Goal: Navigation & Orientation: Find specific page/section

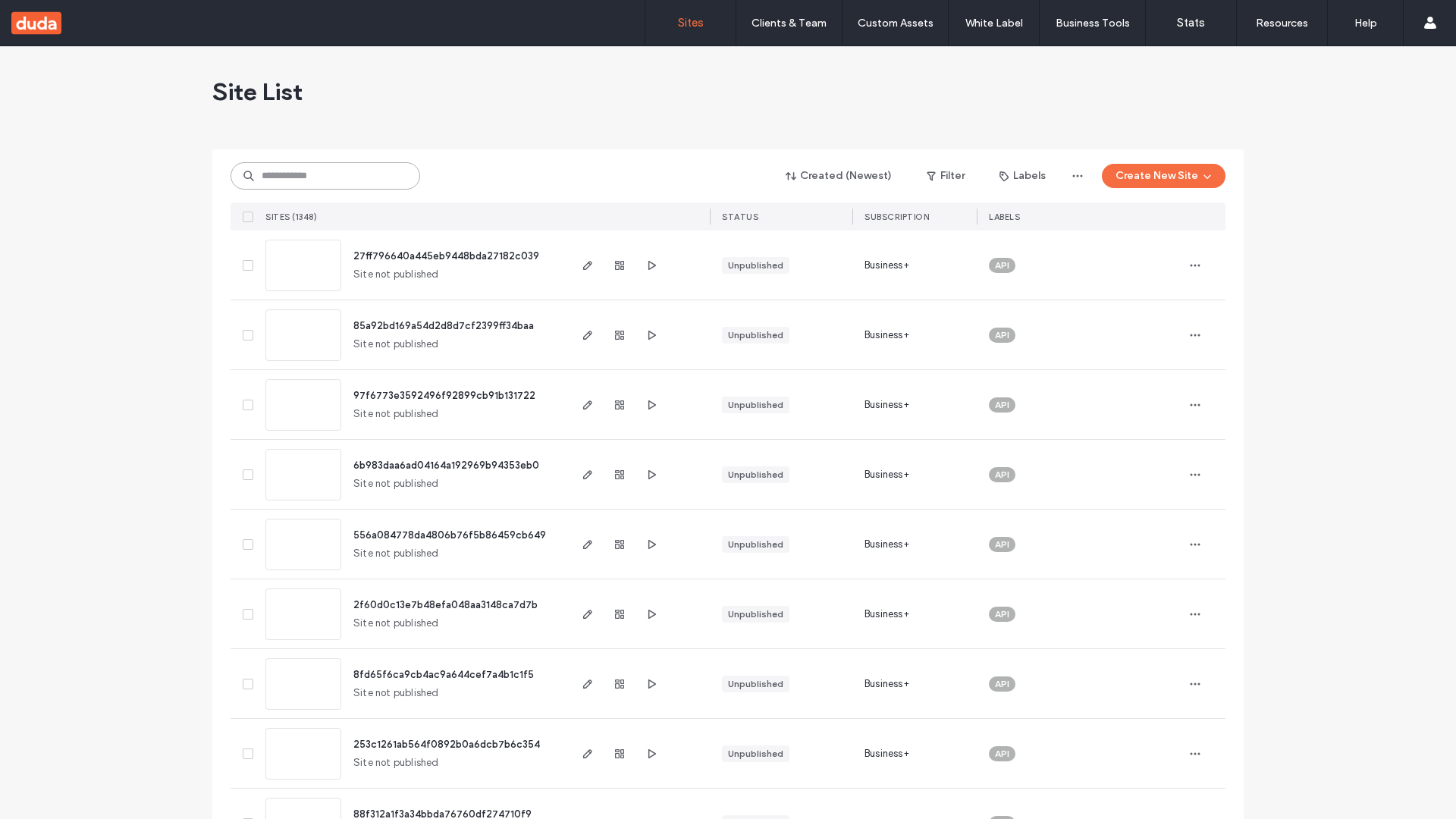
click at [326, 176] on input at bounding box center [326, 176] width 189 height 28
type input "**********"
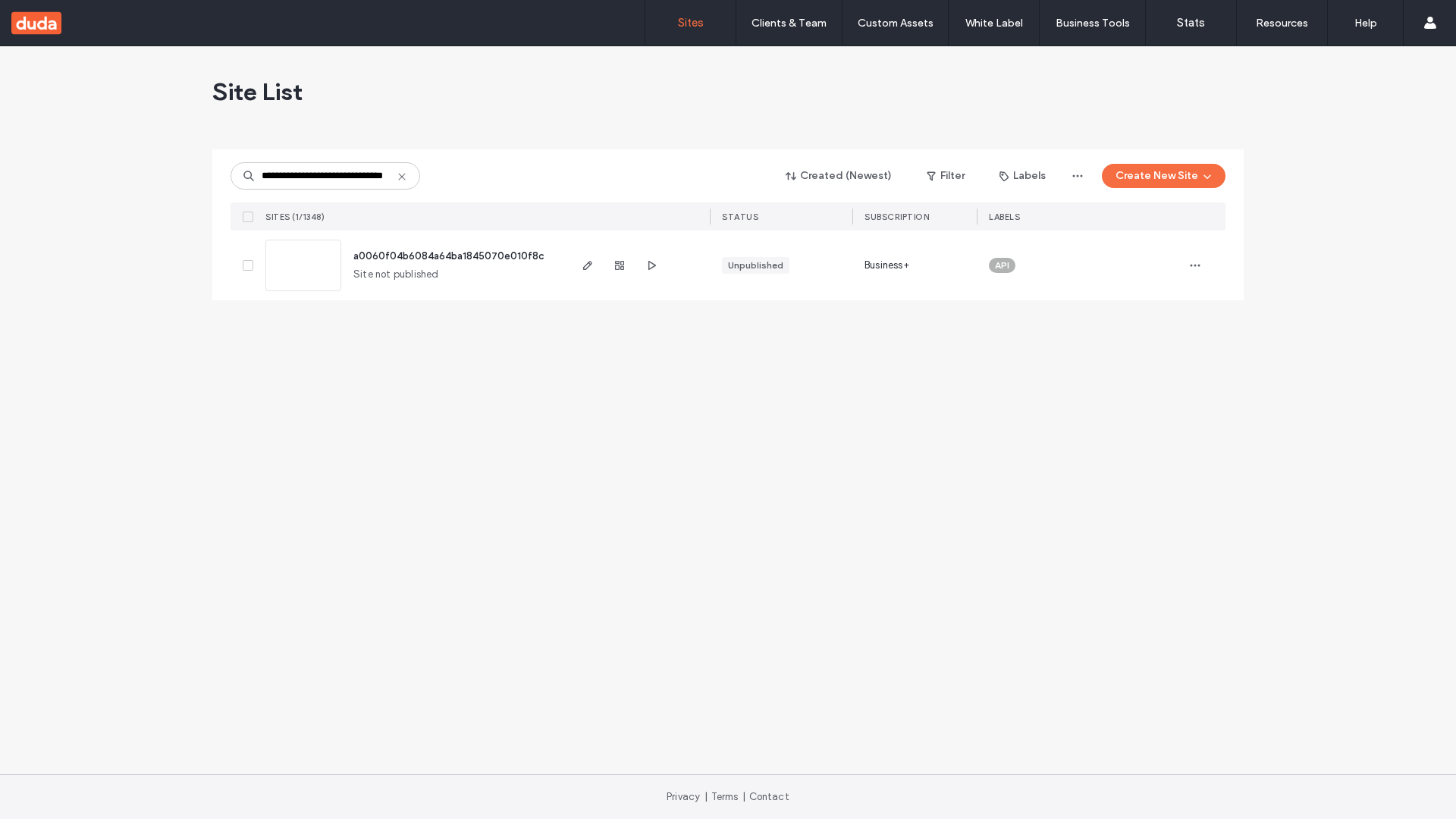
click at [451, 256] on span "a0060f04b6084a64ba1845070e010f8c" at bounding box center [449, 256] width 191 height 11
